Goal: Task Accomplishment & Management: Manage account settings

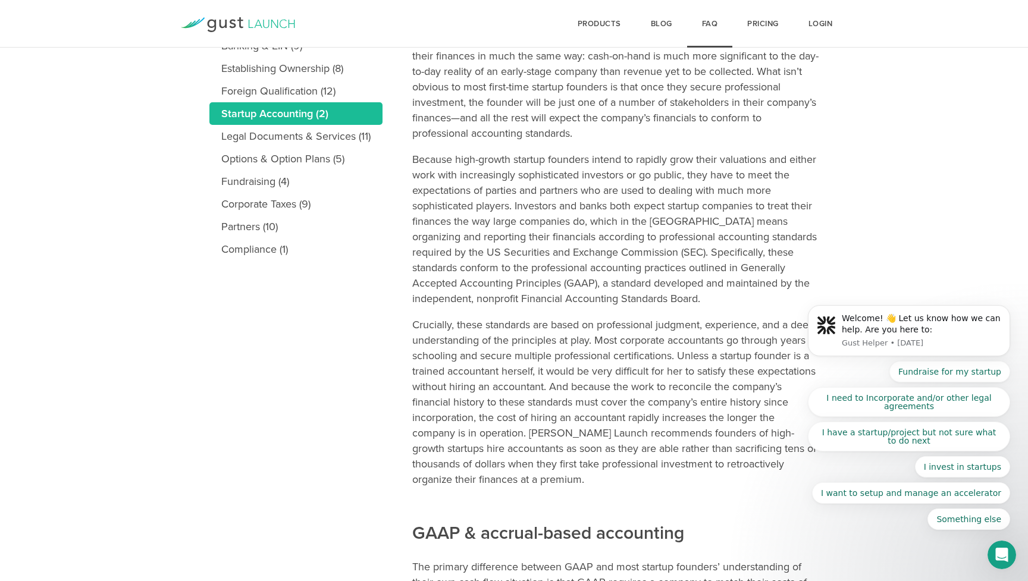
scroll to position [345, 0]
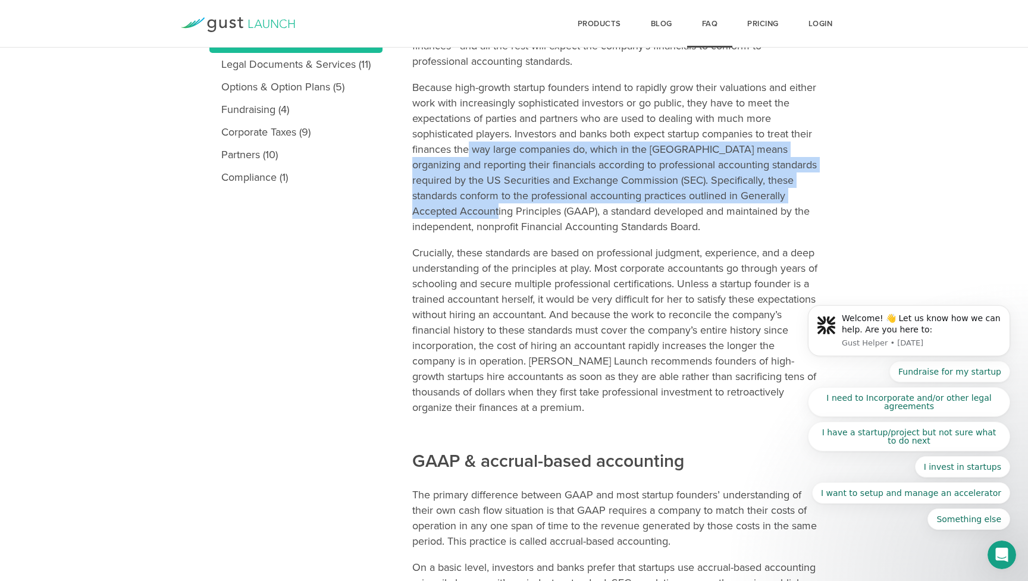
drag, startPoint x: 468, startPoint y: 140, endPoint x: 471, endPoint y: 215, distance: 74.4
click at [471, 215] on p "Because high-growth startup founders intend to rapidly grow their valuations an…" at bounding box center [615, 157] width 406 height 155
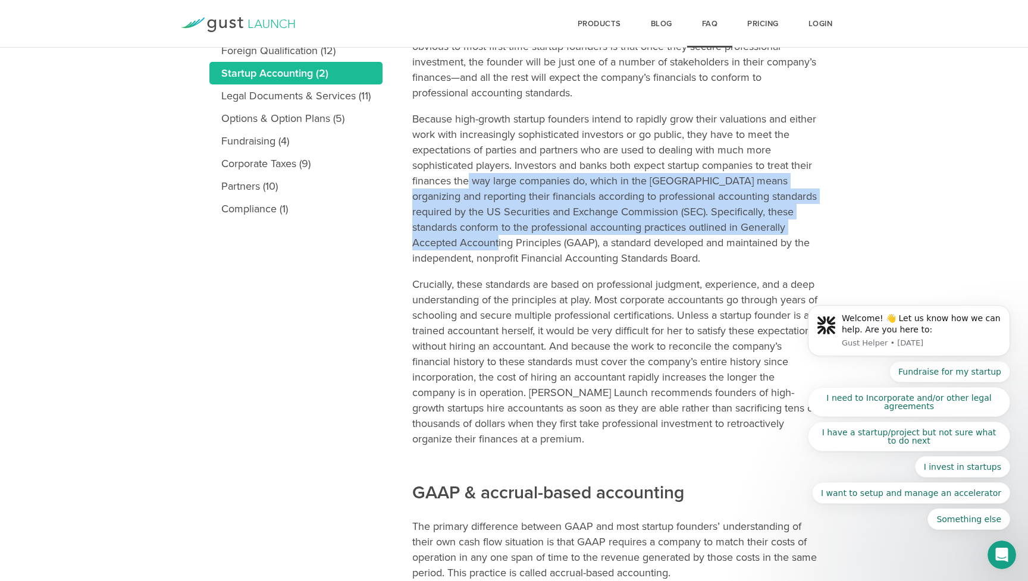
scroll to position [306, 0]
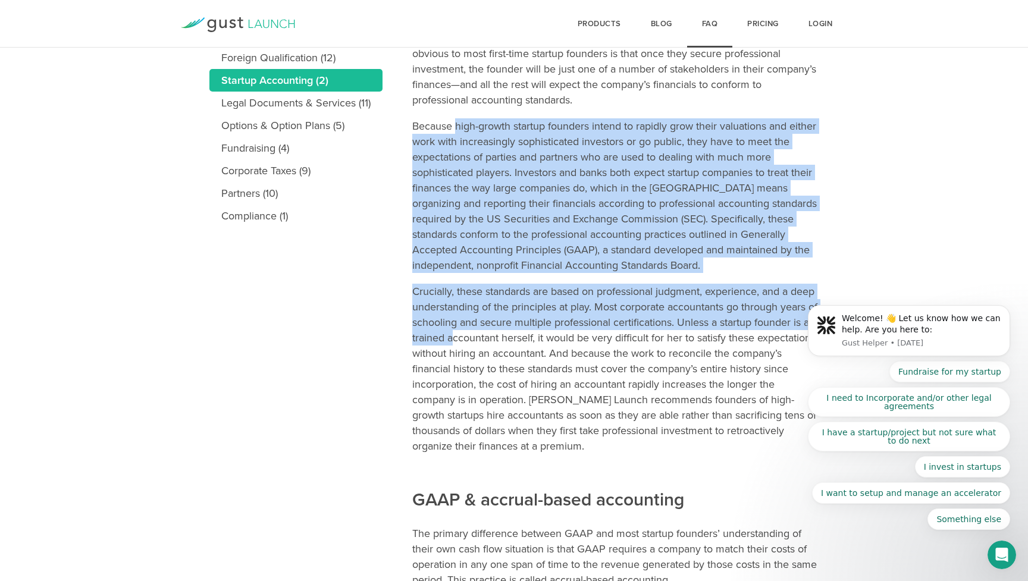
drag, startPoint x: 455, startPoint y: 124, endPoint x: 509, endPoint y: 334, distance: 216.9
click at [509, 334] on p "Crucially, these standards are based on professional judgment, experience, and …" at bounding box center [615, 369] width 406 height 170
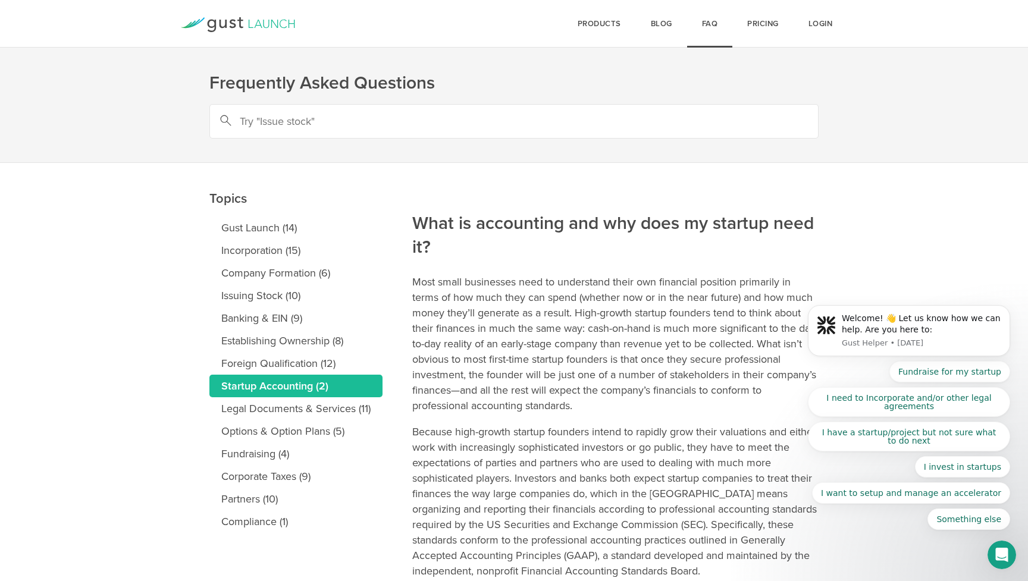
scroll to position [0, 0]
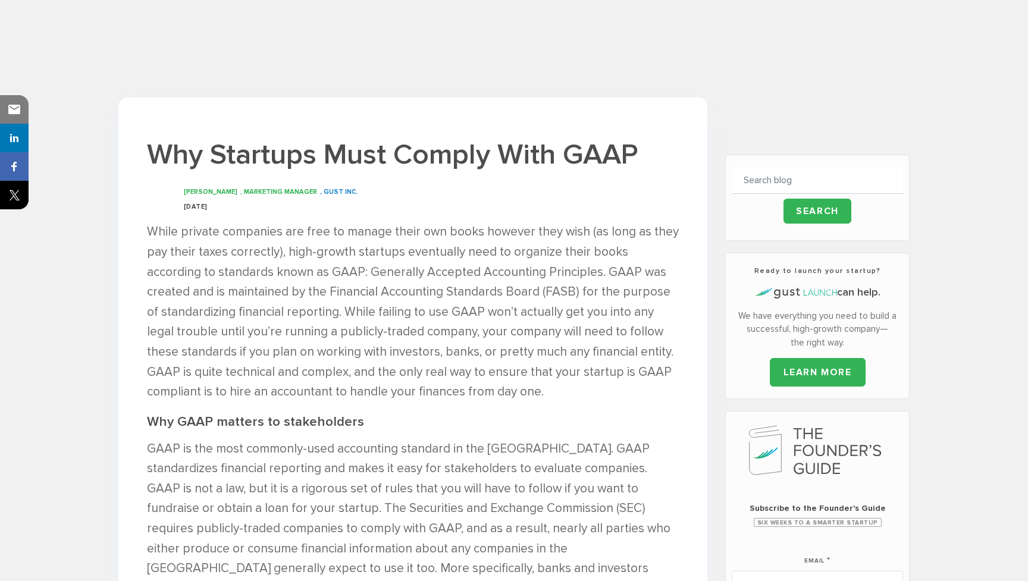
scroll to position [254, 0]
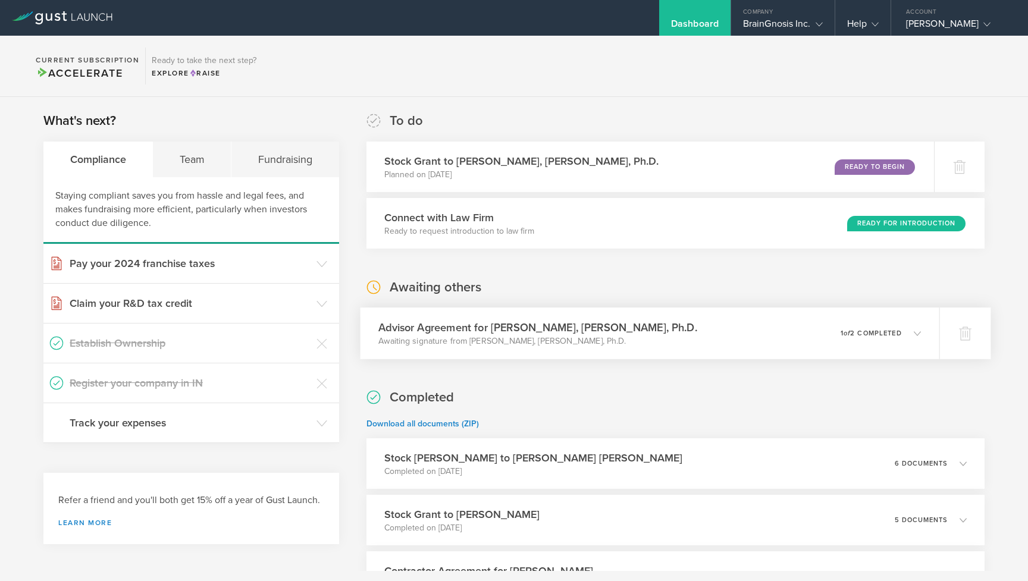
click at [728, 338] on div "Advisor Agreement for Gio Altamirano Rayo, J.D., Ph.D. Awaiting signature from …" at bounding box center [649, 334] width 579 height 52
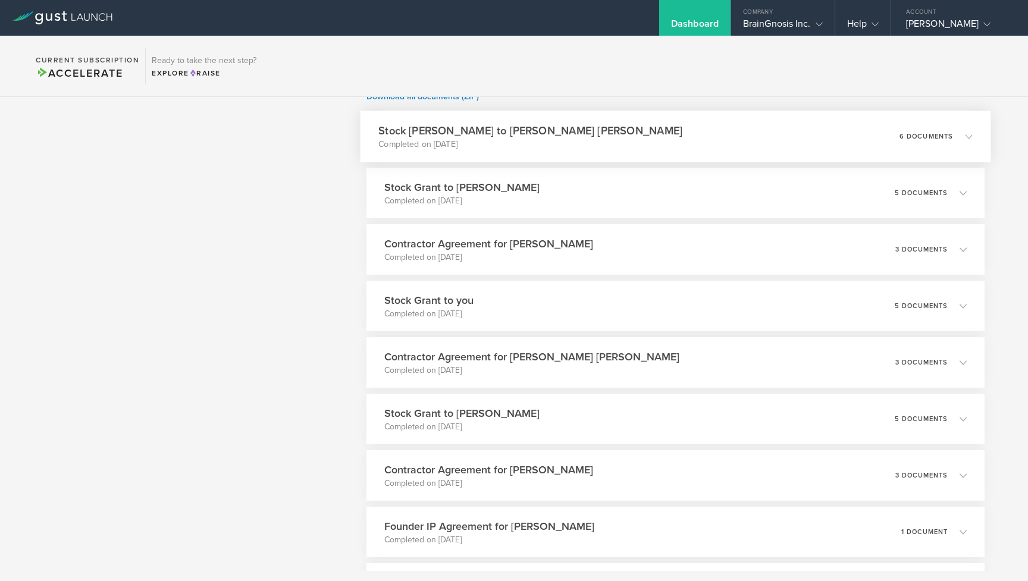
scroll to position [474, 0]
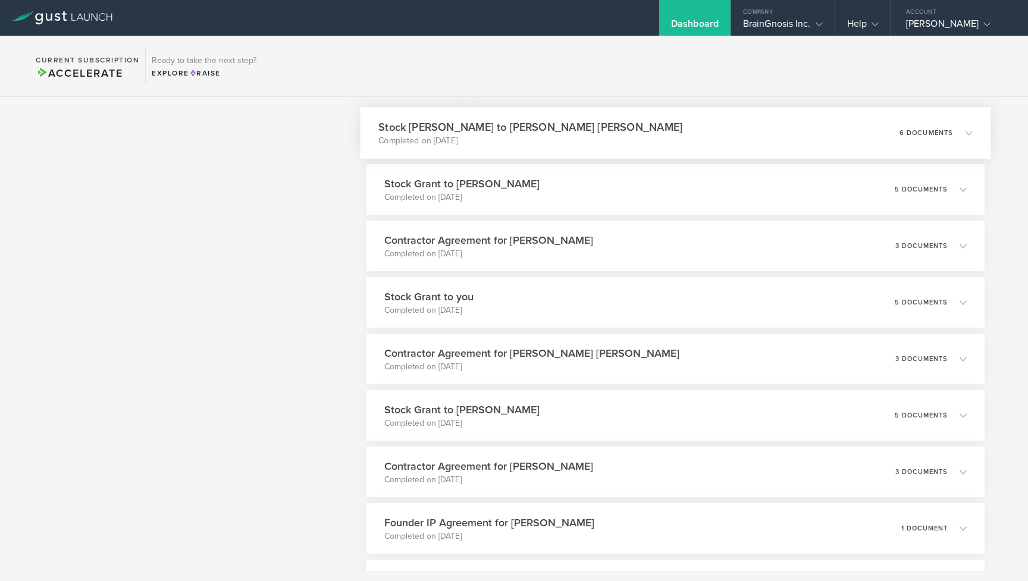
click at [724, 146] on div "Stock Grant to Connor Beveridge Completed on Aug 16, 2025 6 documents" at bounding box center [675, 133] width 631 height 52
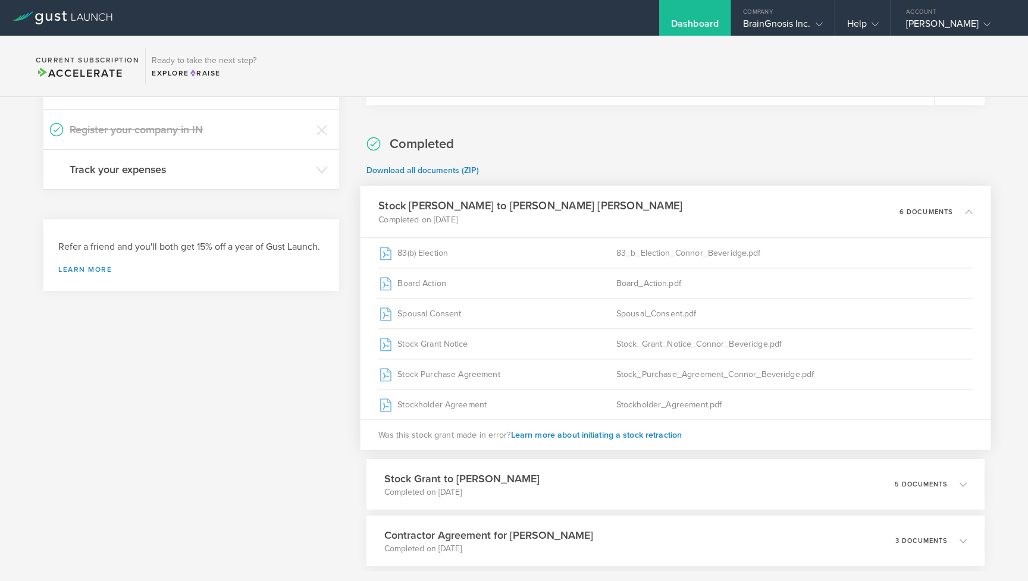
scroll to position [253, 0]
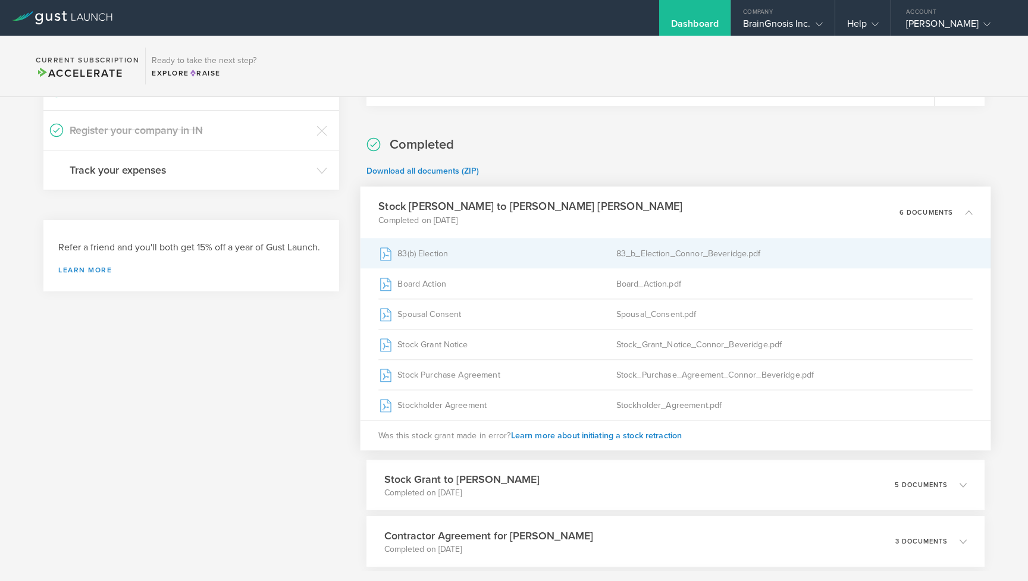
click at [680, 255] on div "83_b_Election_Connor_Beveridge.pdf" at bounding box center [794, 254] width 356 height 30
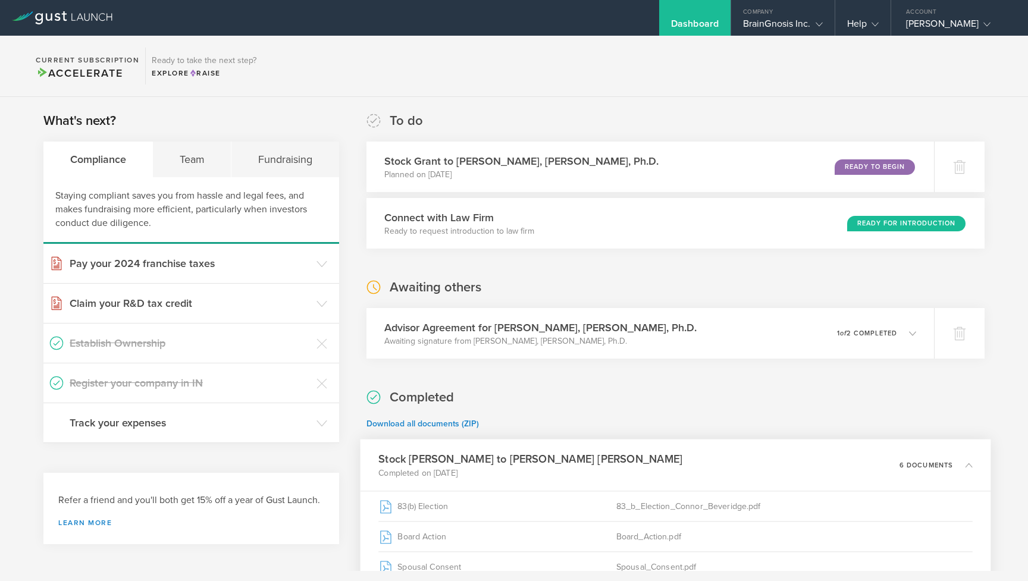
scroll to position [0, 0]
